Goal: Task Accomplishment & Management: Use online tool/utility

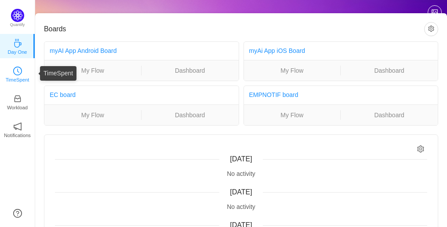
click at [21, 74] on icon "icon: clock-circle" at bounding box center [17, 70] width 9 height 9
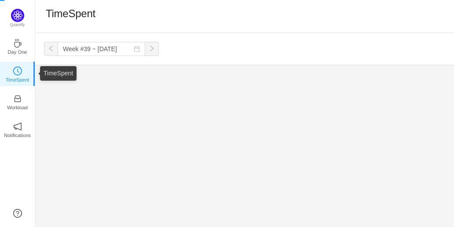
click at [20, 70] on icon "icon: clock-circle" at bounding box center [17, 70] width 9 height 9
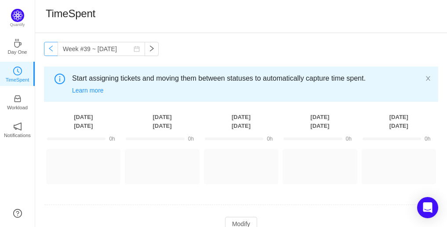
click at [52, 49] on button "button" at bounding box center [51, 49] width 14 height 14
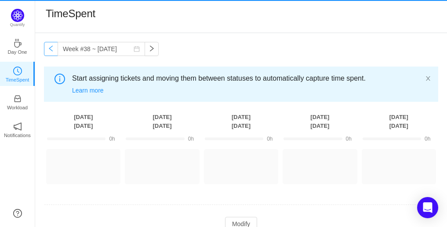
click at [52, 49] on button "button" at bounding box center [51, 49] width 14 height 14
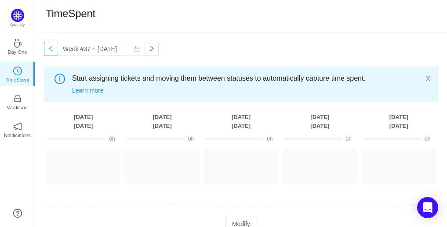
click at [52, 49] on button "button" at bounding box center [51, 49] width 14 height 14
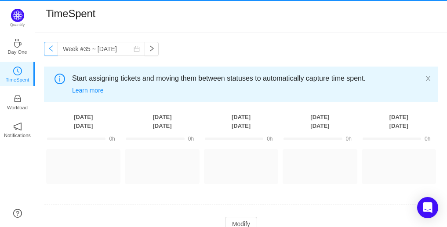
click at [52, 49] on button "button" at bounding box center [51, 49] width 14 height 14
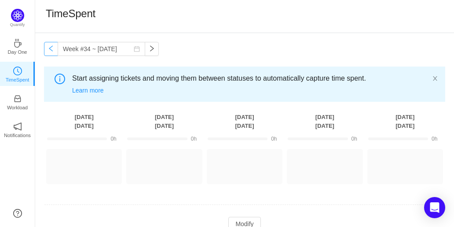
click at [52, 49] on button "button" at bounding box center [51, 49] width 14 height 14
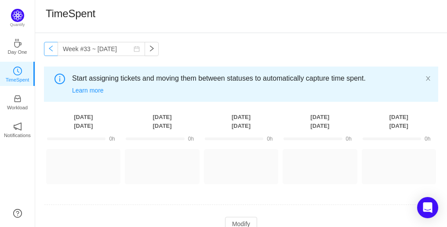
click at [52, 49] on button "button" at bounding box center [51, 49] width 14 height 14
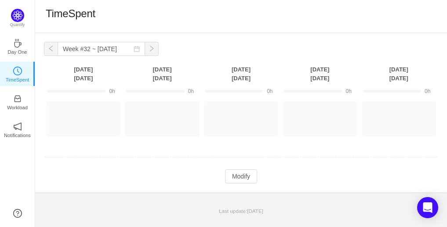
click at [52, 49] on button "button" at bounding box center [51, 49] width 14 height 14
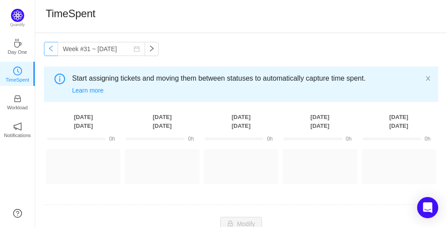
click at [52, 49] on button "button" at bounding box center [51, 49] width 14 height 14
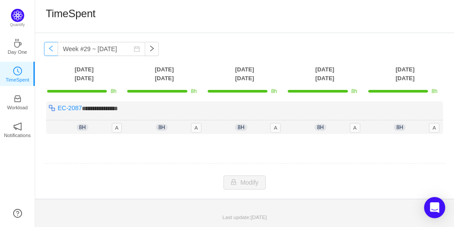
click at [49, 51] on button "button" at bounding box center [51, 49] width 14 height 14
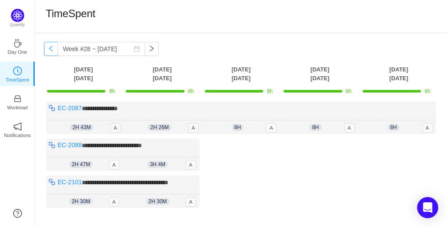
click at [50, 47] on button "button" at bounding box center [51, 49] width 14 height 14
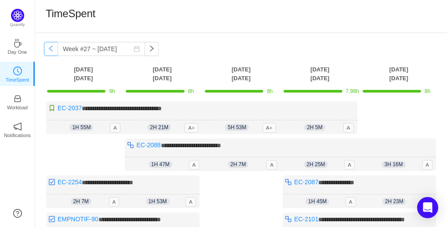
click at [48, 47] on button "button" at bounding box center [51, 49] width 14 height 14
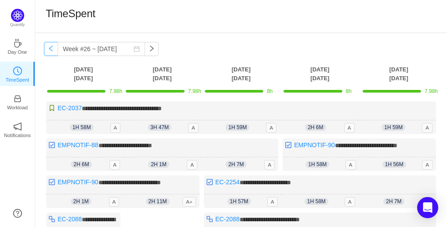
click at [48, 47] on button "button" at bounding box center [51, 49] width 14 height 14
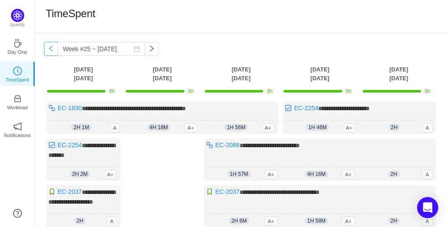
click at [48, 47] on button "button" at bounding box center [51, 49] width 14 height 14
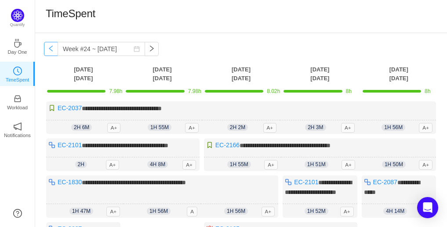
click at [55, 50] on button "button" at bounding box center [51, 49] width 14 height 14
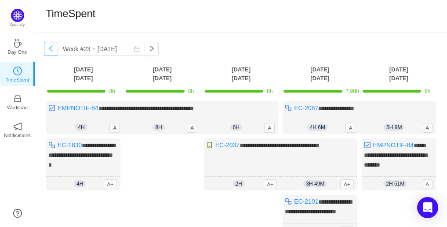
click at [55, 50] on button "button" at bounding box center [51, 49] width 14 height 14
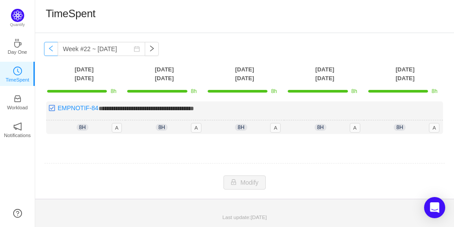
click at [55, 50] on button "button" at bounding box center [51, 49] width 14 height 14
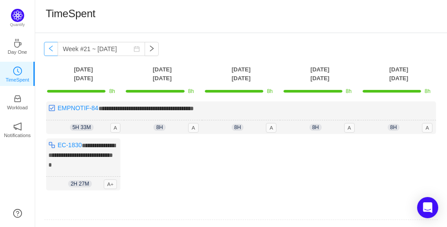
click at [55, 50] on button "button" at bounding box center [51, 49] width 14 height 14
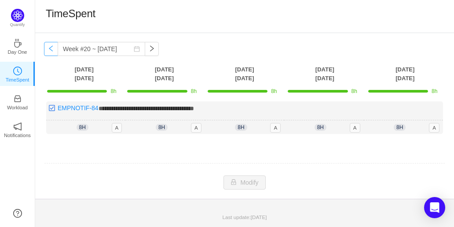
click at [55, 50] on button "button" at bounding box center [51, 49] width 14 height 14
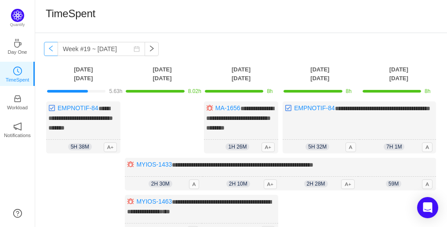
click at [55, 50] on button "button" at bounding box center [51, 49] width 14 height 14
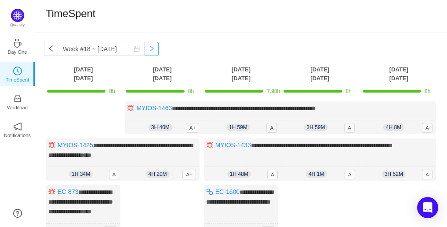
click at [148, 49] on button "button" at bounding box center [152, 49] width 14 height 14
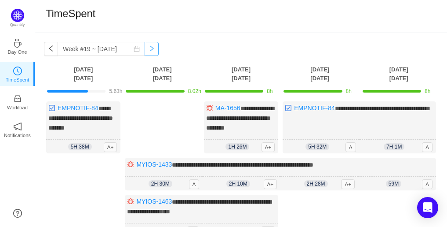
click at [148, 49] on button "button" at bounding box center [152, 49] width 14 height 14
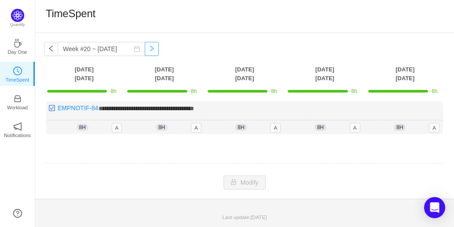
click at [148, 49] on button "button" at bounding box center [152, 49] width 14 height 14
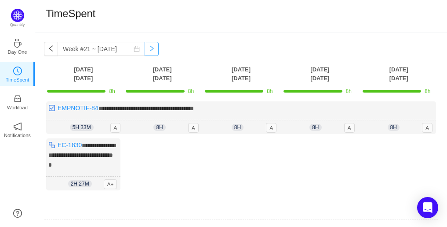
click at [148, 49] on button "button" at bounding box center [152, 49] width 14 height 14
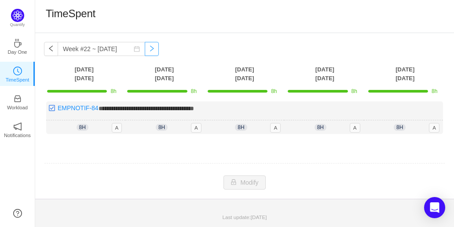
click at [148, 49] on button "button" at bounding box center [152, 49] width 14 height 14
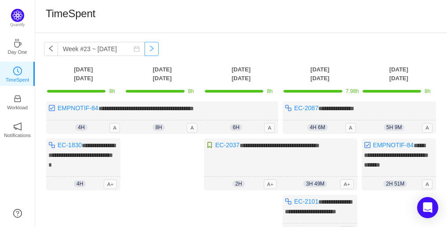
click at [148, 49] on button "button" at bounding box center [152, 49] width 14 height 14
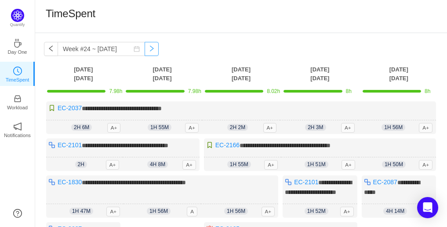
click at [148, 49] on button "button" at bounding box center [152, 49] width 14 height 14
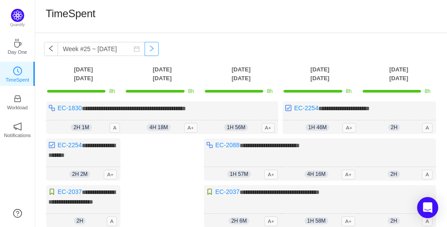
click at [148, 49] on button "button" at bounding box center [152, 49] width 14 height 14
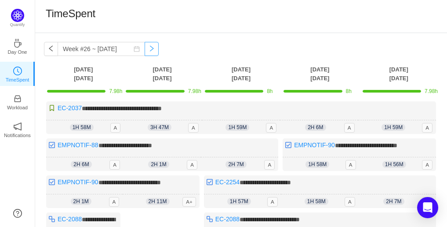
click at [148, 49] on button "button" at bounding box center [152, 49] width 14 height 14
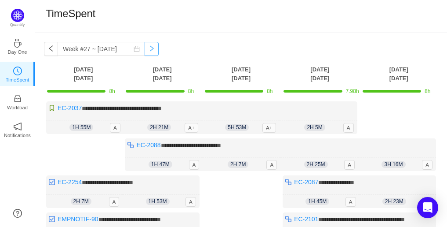
click at [148, 49] on button "button" at bounding box center [152, 49] width 14 height 14
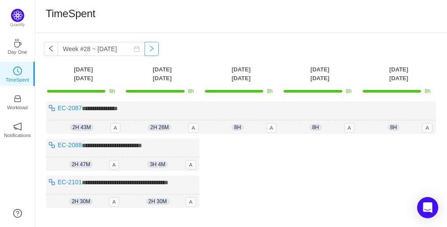
click at [148, 49] on button "button" at bounding box center [152, 49] width 14 height 14
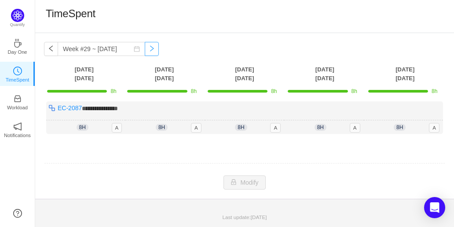
click at [148, 49] on button "button" at bounding box center [152, 49] width 14 height 14
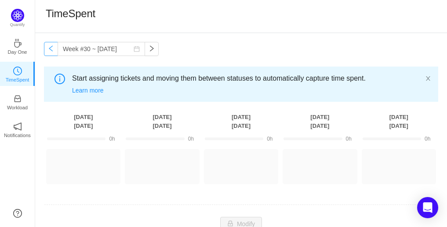
click at [50, 47] on button "button" at bounding box center [51, 49] width 14 height 14
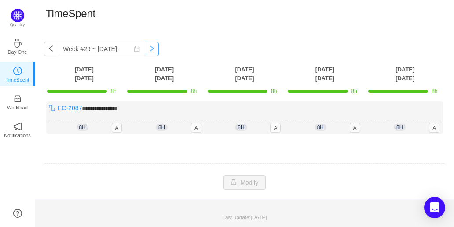
click at [147, 44] on button "button" at bounding box center [152, 49] width 14 height 14
type input "Week #30 ~ [DATE]"
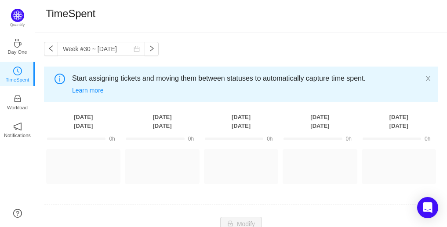
click at [168, 45] on div "Week #30 ~ [DATE] You have reached free plan limit. Upgrade Start assigning tic…" at bounding box center [241, 136] width 412 height 207
